Goal: Communication & Community: Answer question/provide support

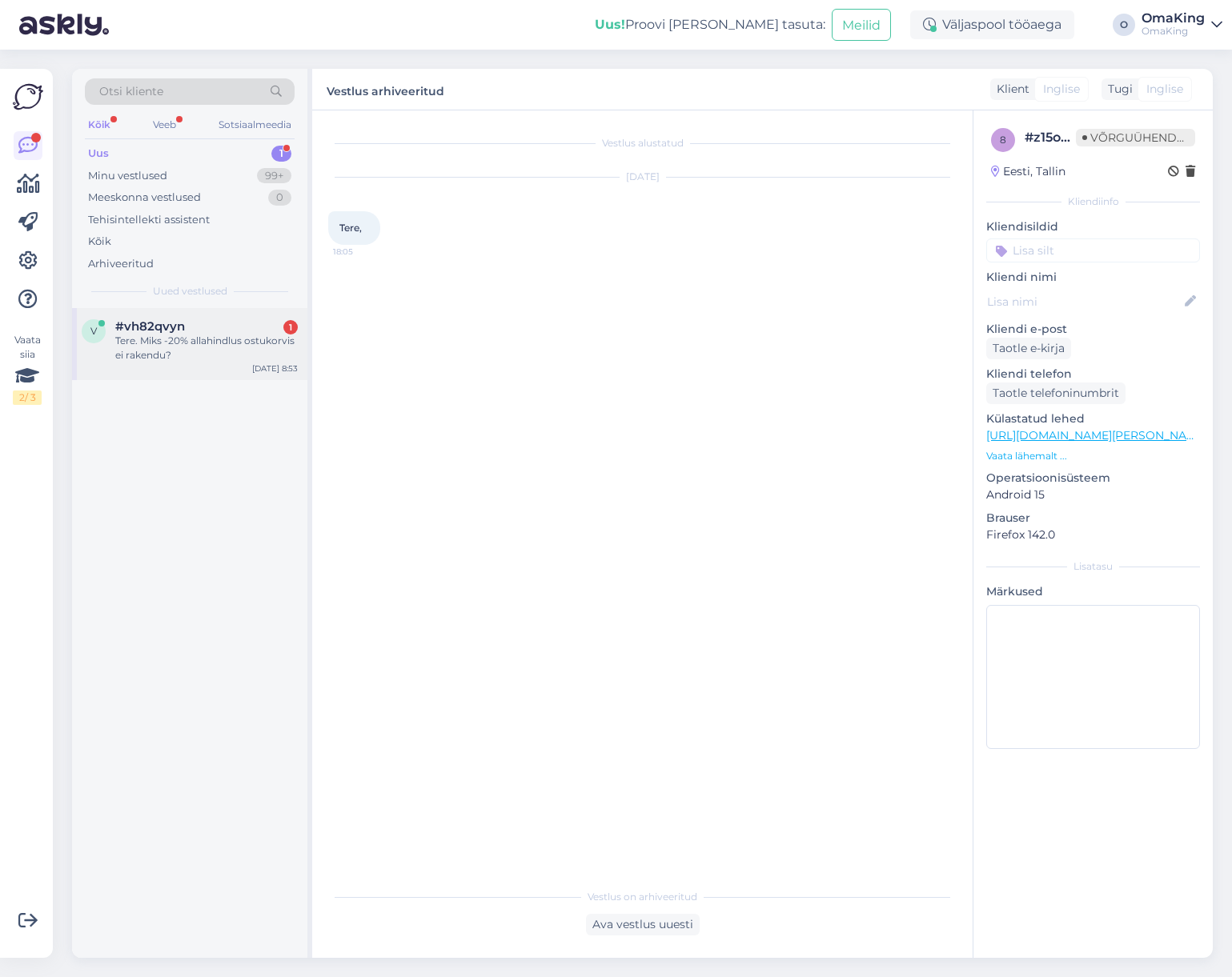
click at [135, 331] on font "#vh82qvyn" at bounding box center [150, 326] width 69 height 15
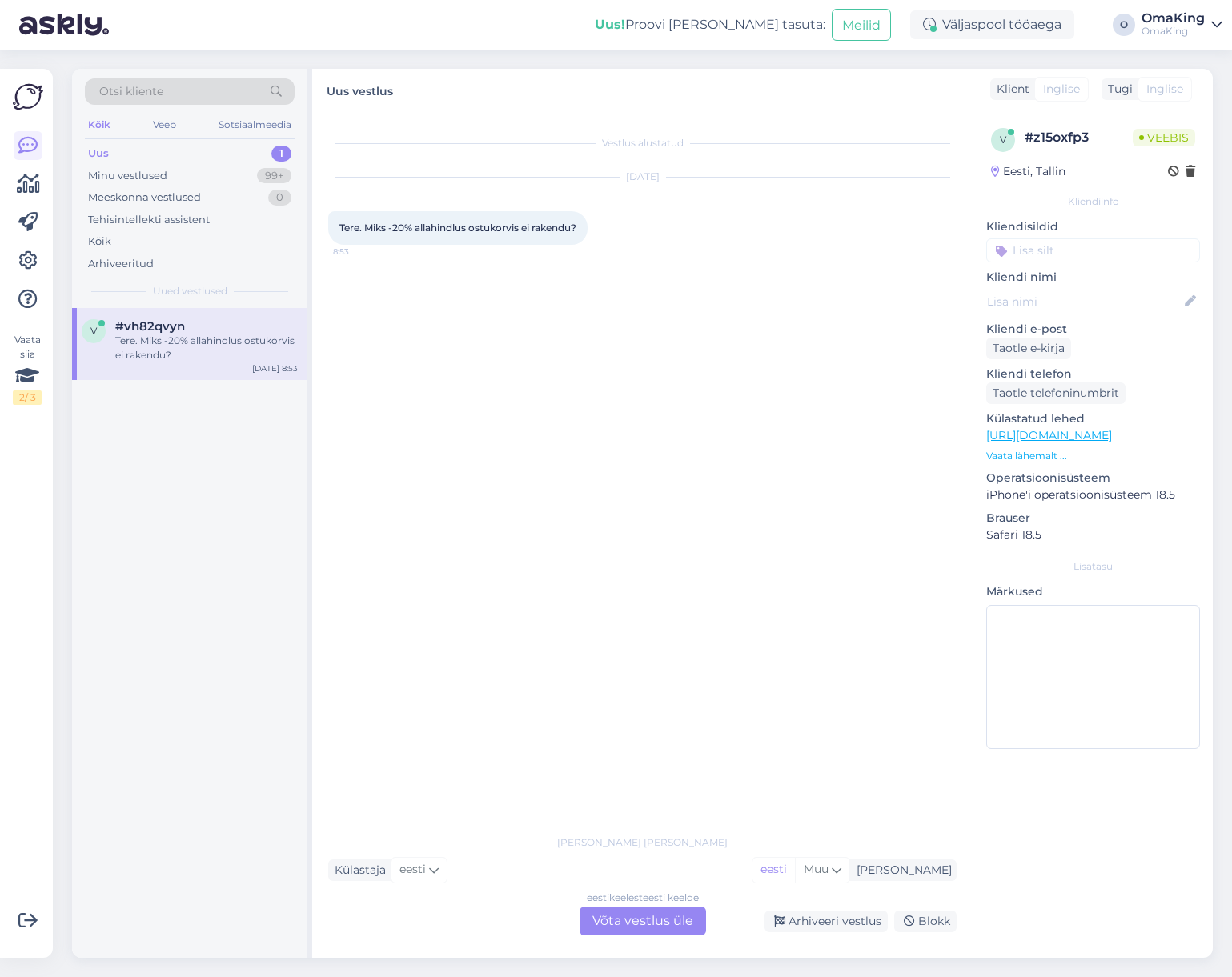
click at [659, 921] on font "Võta vestlus üle" at bounding box center [643, 921] width 101 height 15
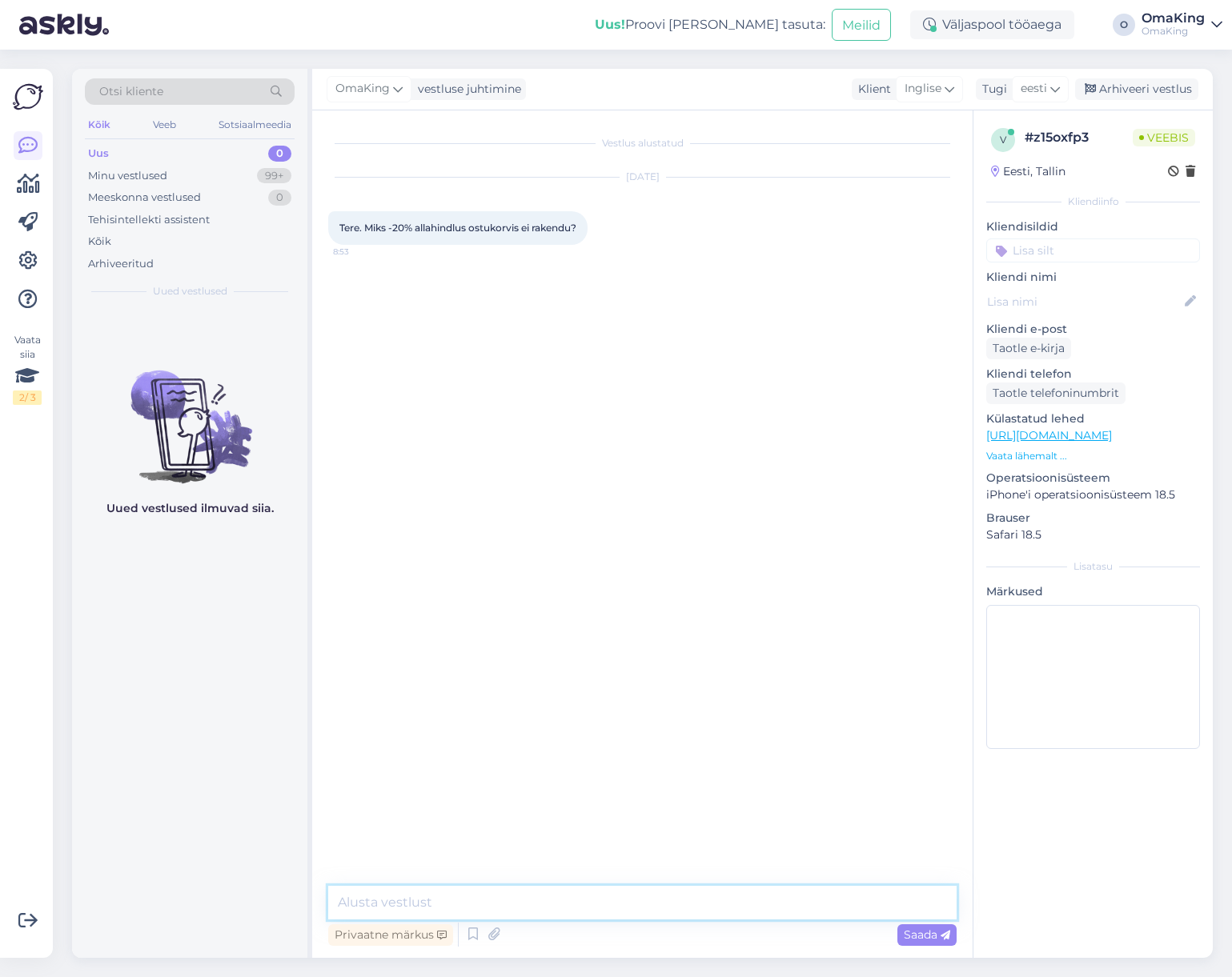
click at [465, 896] on textarea at bounding box center [643, 903] width 629 height 34
click at [826, 900] on textarea "Tere, kodulehel juba hinnad ongi -20%, juurde rakendub ainult püsikliendisssodu…" at bounding box center [643, 903] width 629 height 34
click at [822, 899] on textarea "Tere, kodulehel juba hinnad ongi -20%, juurde rakendub ainult püsikliendissoodu…" at bounding box center [643, 903] width 629 height 34
click at [884, 904] on textarea "Tere, kodulehel juba hinnad ongi -20%, juurde rakendub ainult püsikliendisoodus…" at bounding box center [643, 903] width 629 height 34
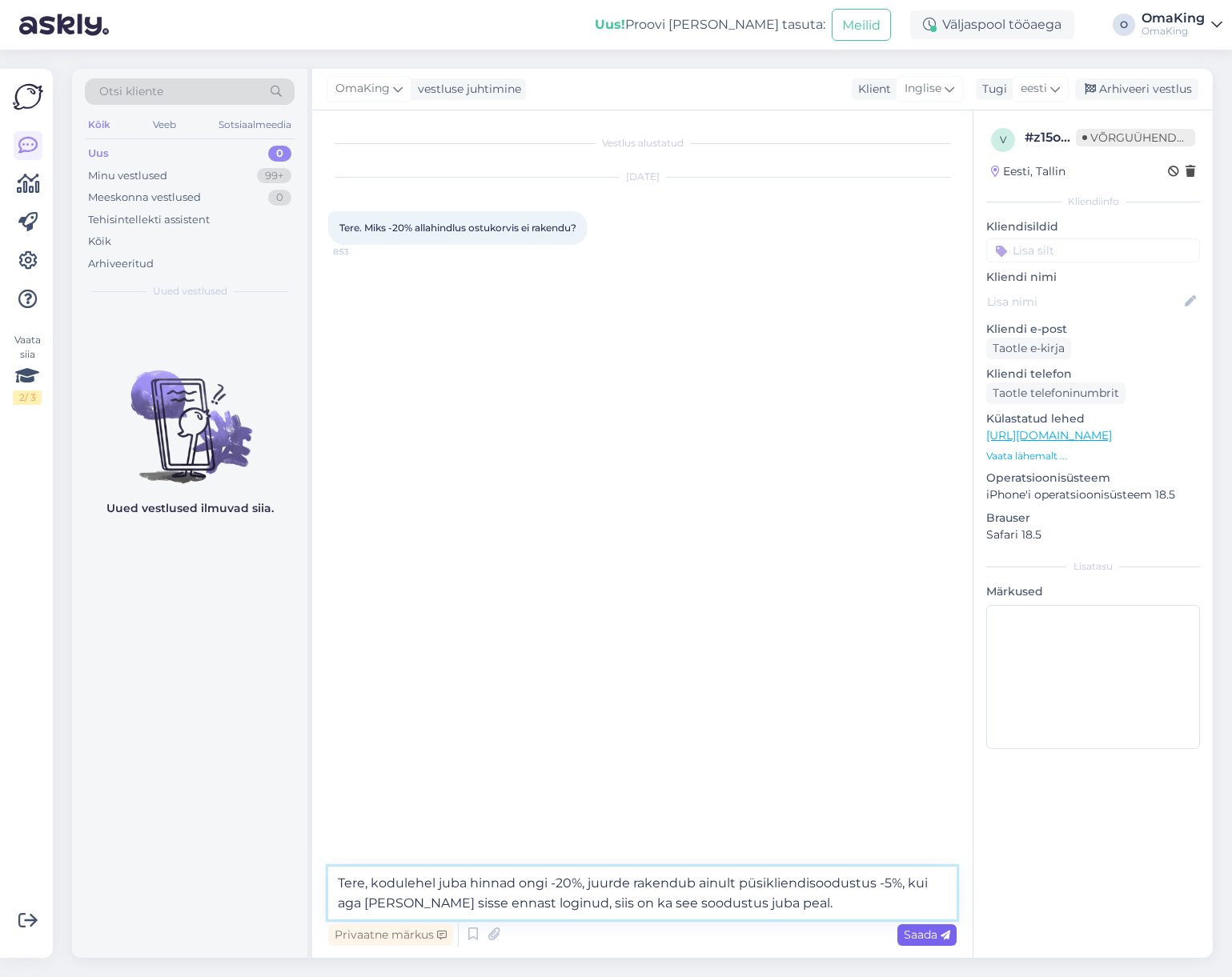
type textarea "Tere, kodulehel juba hinnad ongi -20%, juurde rakendub ainult püsikliendisoodus…"
click at [902, 933] on div "Saada" at bounding box center [926, 935] width 59 height 22
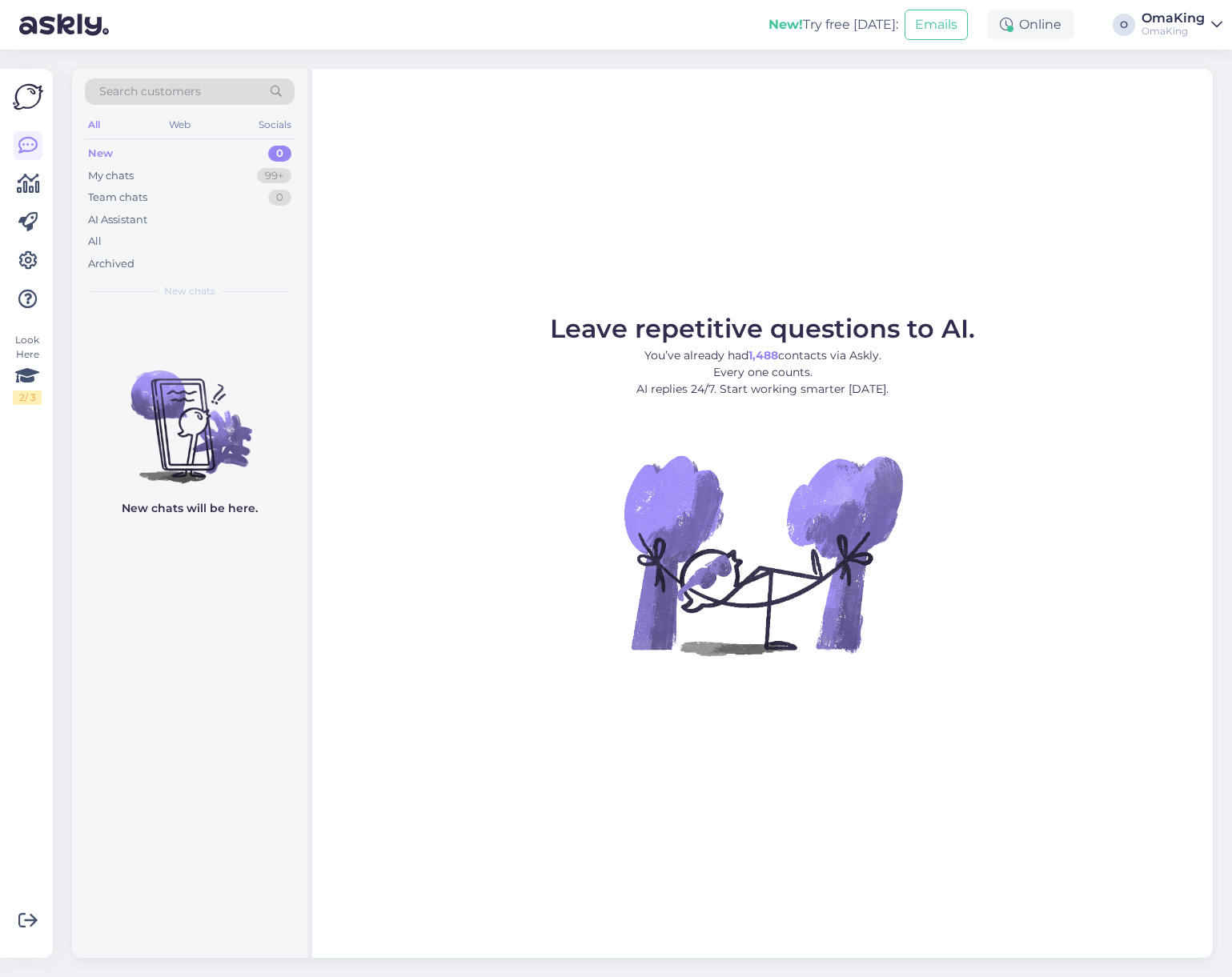
drag, startPoint x: 112, startPoint y: 147, endPoint x: 106, endPoint y: 161, distance: 15.2
click at [110, 147] on div "New" at bounding box center [100, 154] width 25 height 16
click at [110, 172] on div "My chats" at bounding box center [110, 177] width 46 height 16
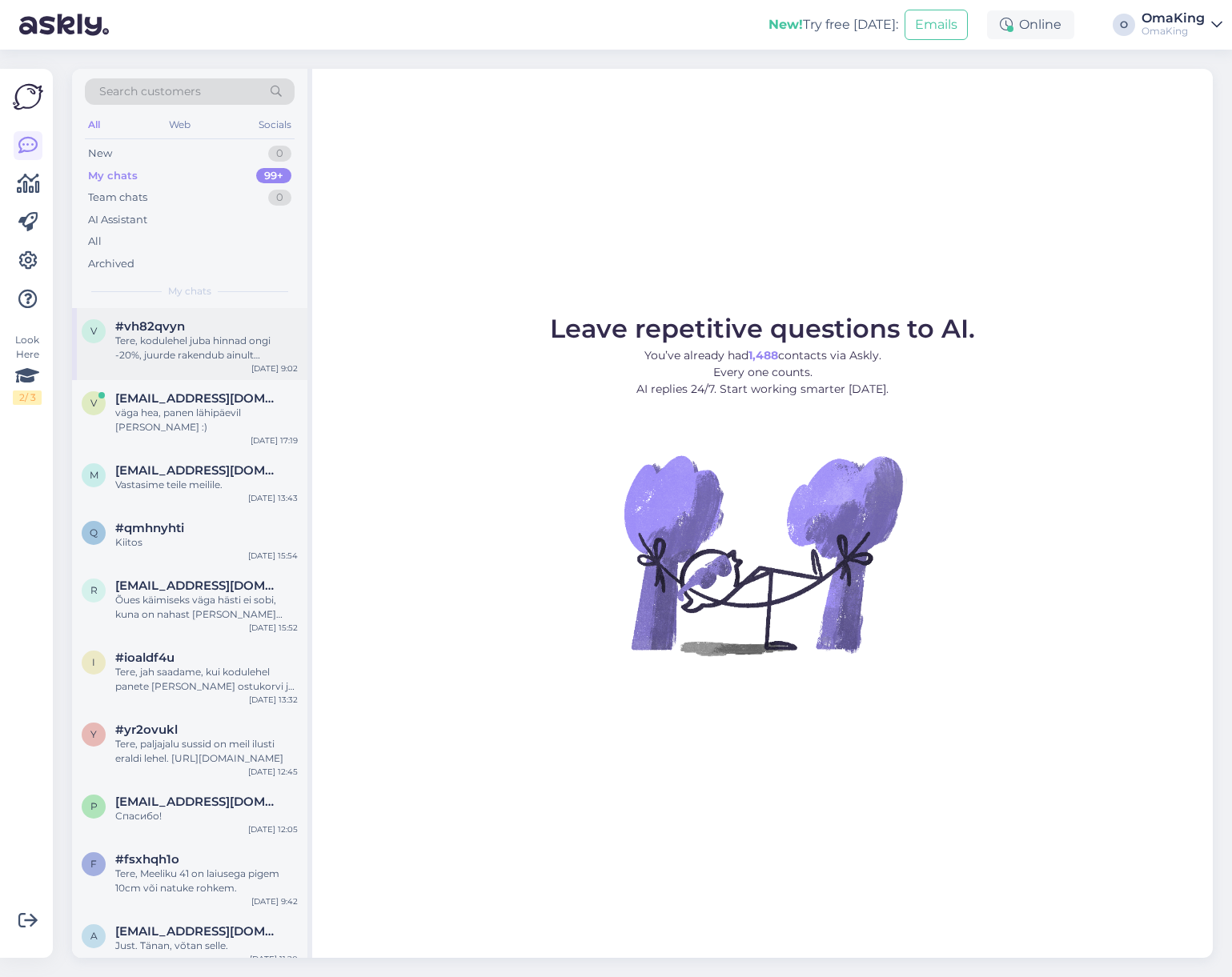
click at [160, 325] on span "#vh82qvyn" at bounding box center [150, 326] width 69 height 15
